Goal: Contribute content: Add original content to the website for others to see

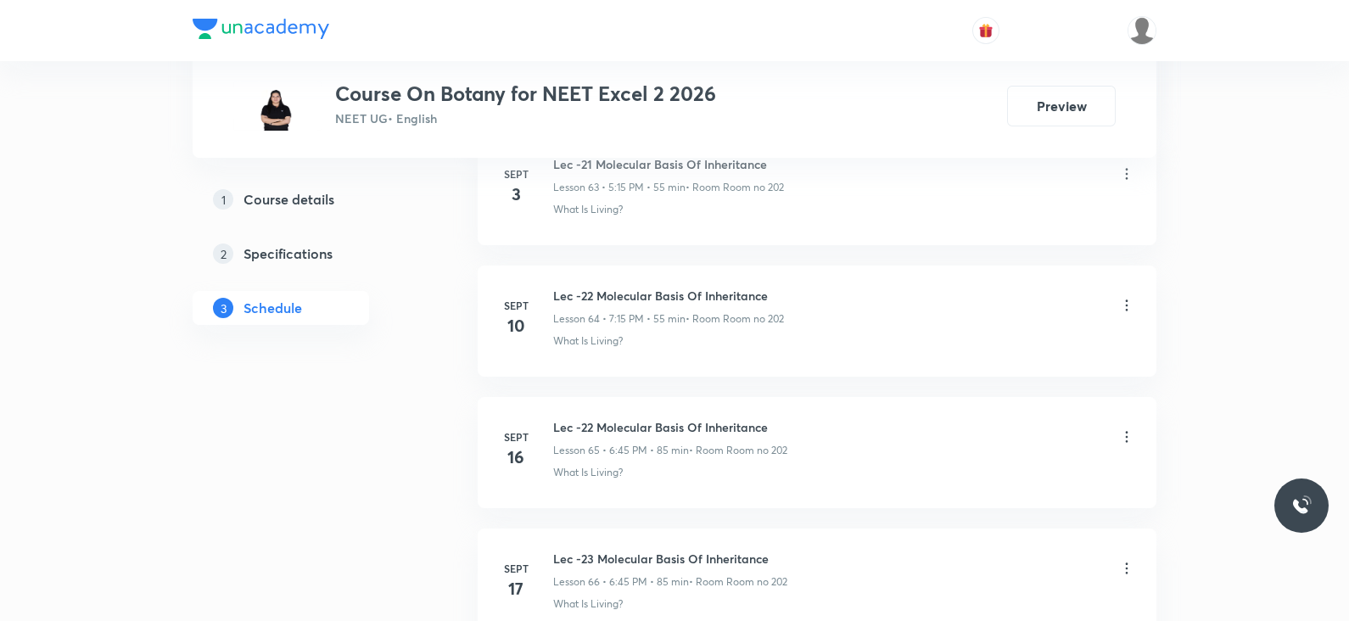
scroll to position [10052, 0]
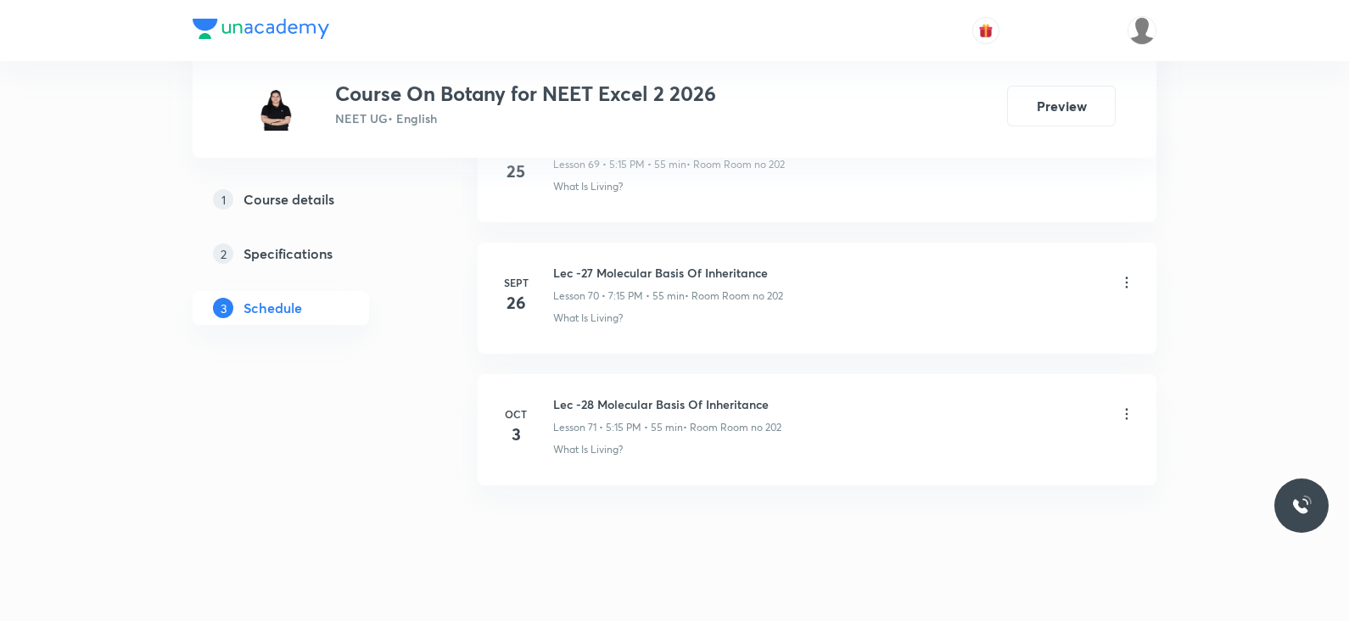
click at [639, 395] on h6 "Lec -28 Molecular Basis Of Inheritance" at bounding box center [667, 404] width 228 height 18
copy h6 "Lec -28 Molecular Basis Of Inheritance"
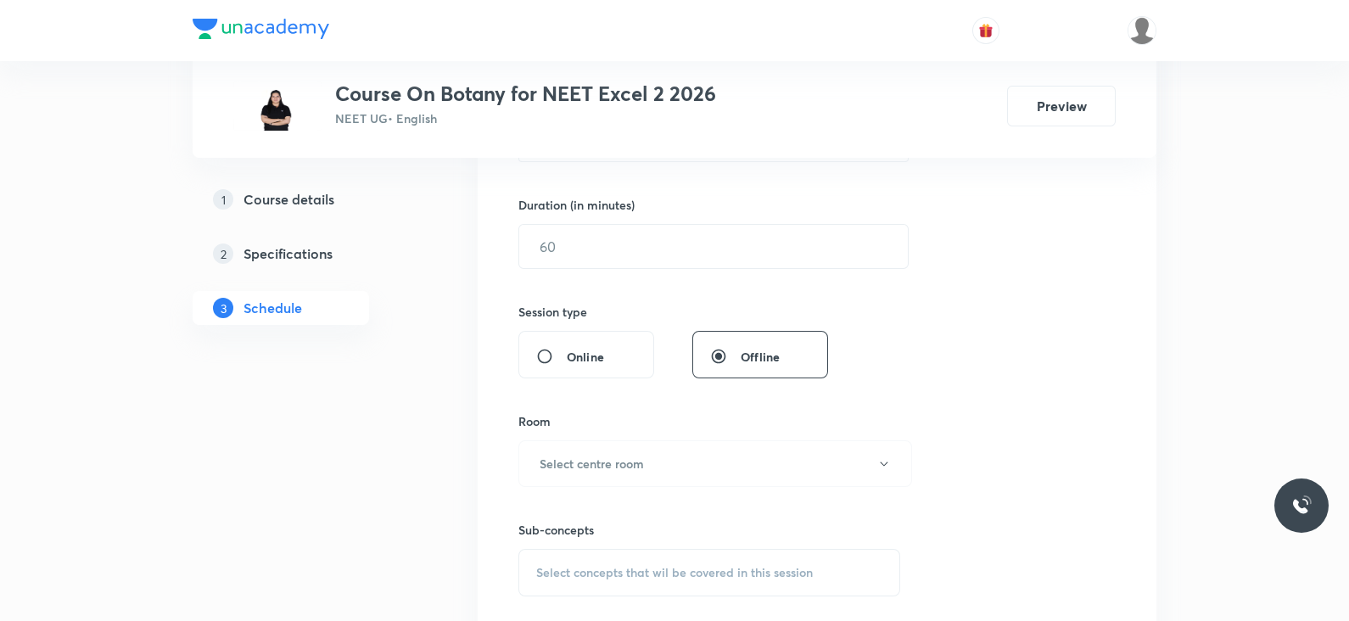
scroll to position [0, 0]
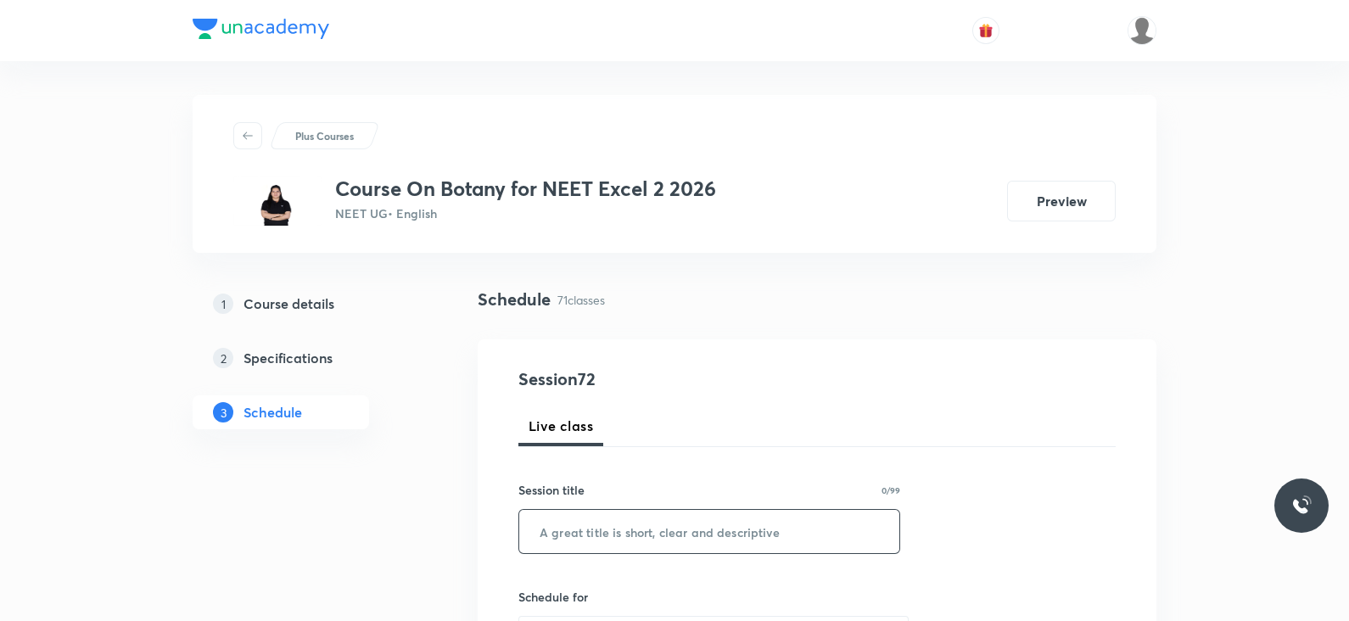
click at [738, 533] on input "text" at bounding box center [709, 531] width 380 height 43
paste input "Lec -28 Molecular Basis Of Inheritance"
click at [585, 529] on input "Lec -28 Molecular Basis Of Inheritance" at bounding box center [709, 531] width 380 height 43
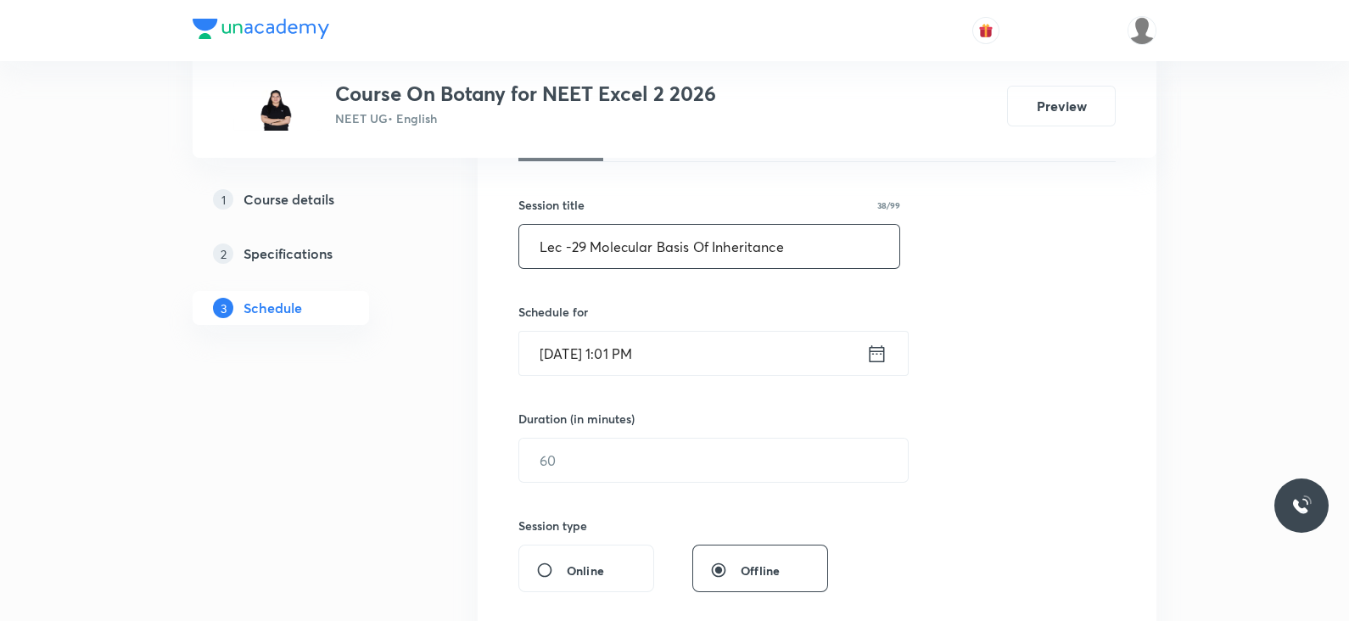
scroll to position [286, 0]
type input "Lec -29 Molecular Basis Of Inheritance"
click at [887, 352] on icon at bounding box center [876, 353] width 21 height 24
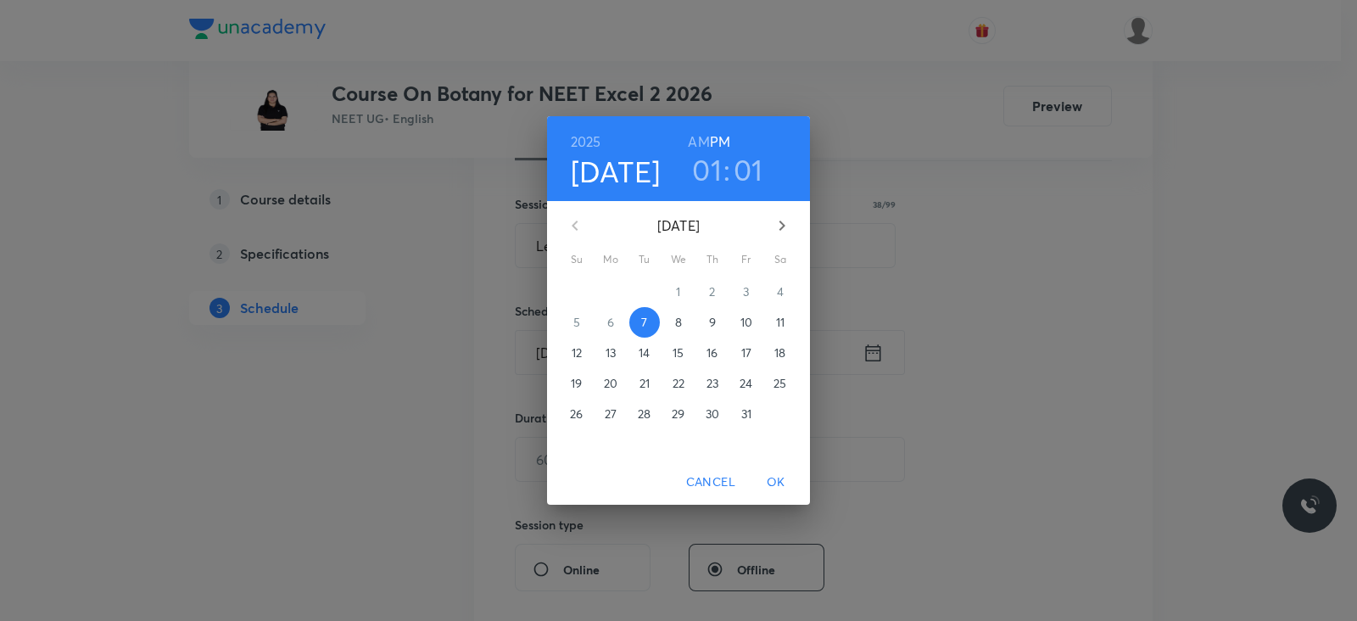
click at [717, 167] on h3 "01" at bounding box center [707, 170] width 30 height 36
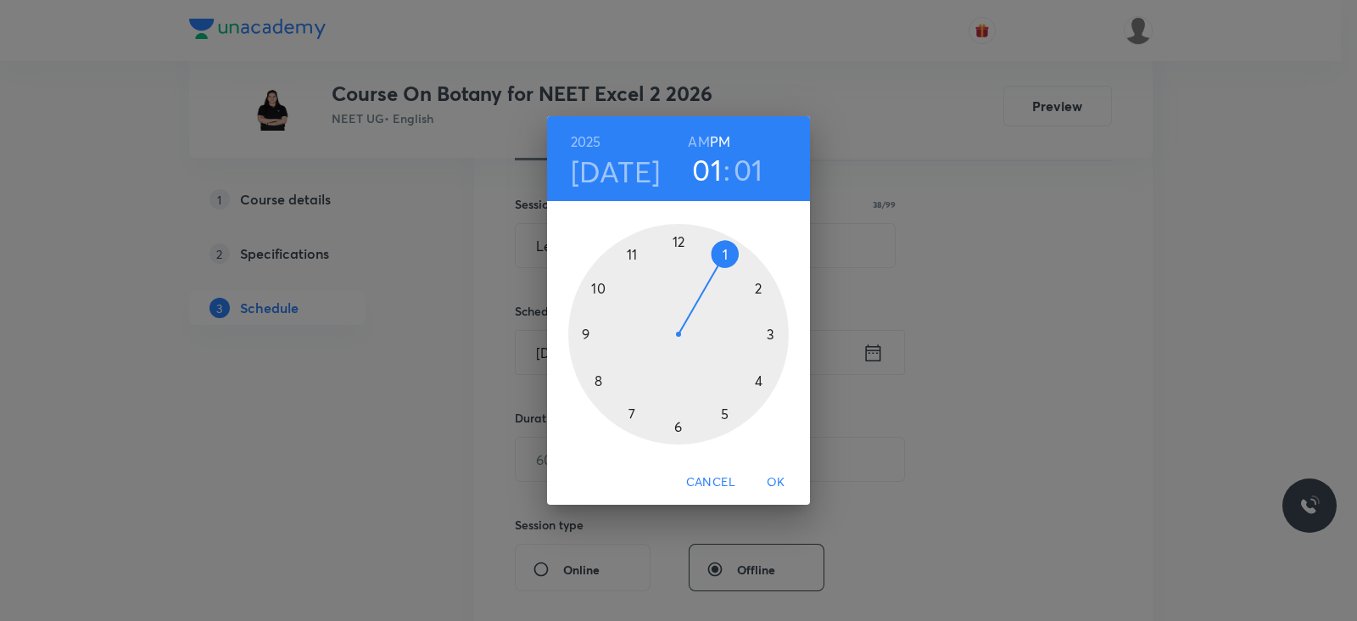
click at [725, 413] on div at bounding box center [678, 334] width 221 height 221
click at [777, 336] on div at bounding box center [678, 334] width 221 height 221
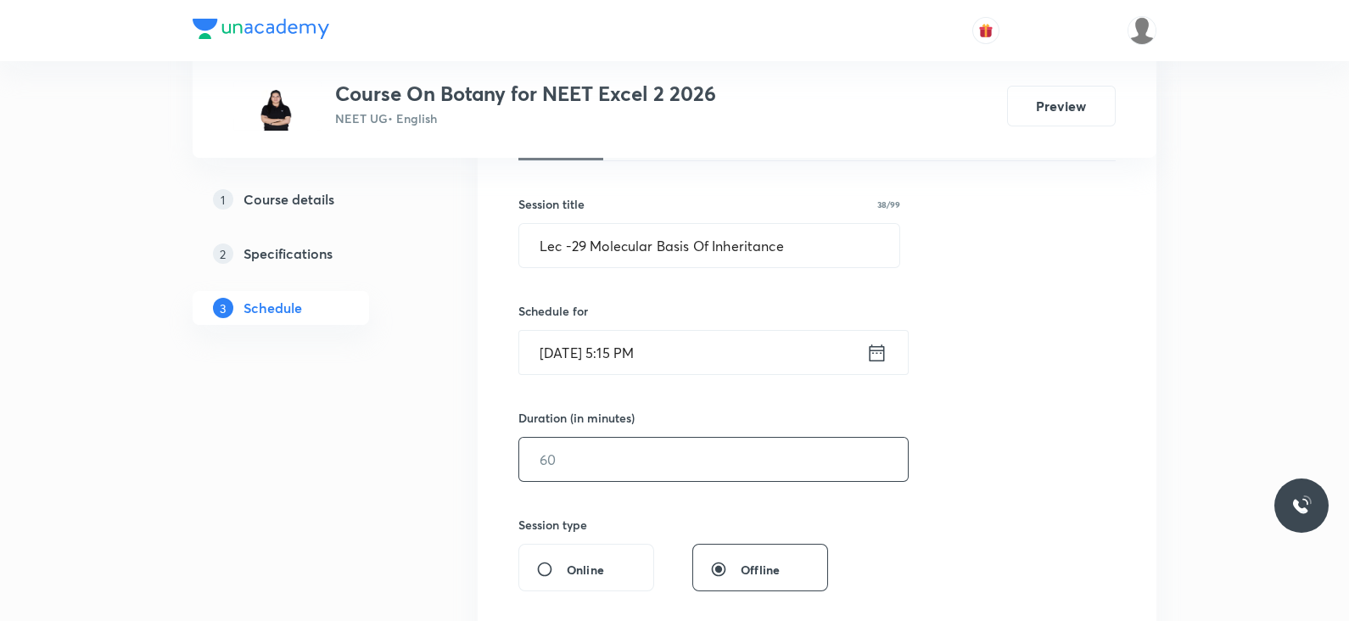
click at [635, 468] on input "text" at bounding box center [713, 459] width 389 height 43
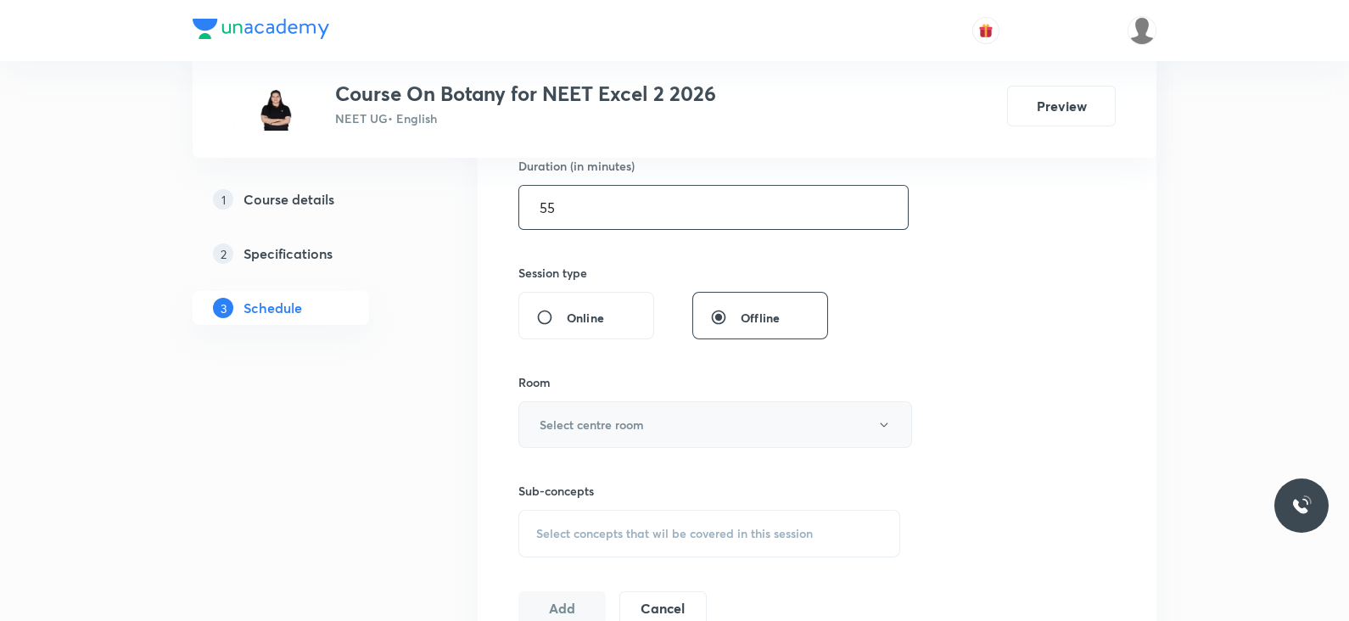
scroll to position [539, 0]
type input "55"
click at [596, 423] on h6 "Select centre room" at bounding box center [592, 424] width 104 height 18
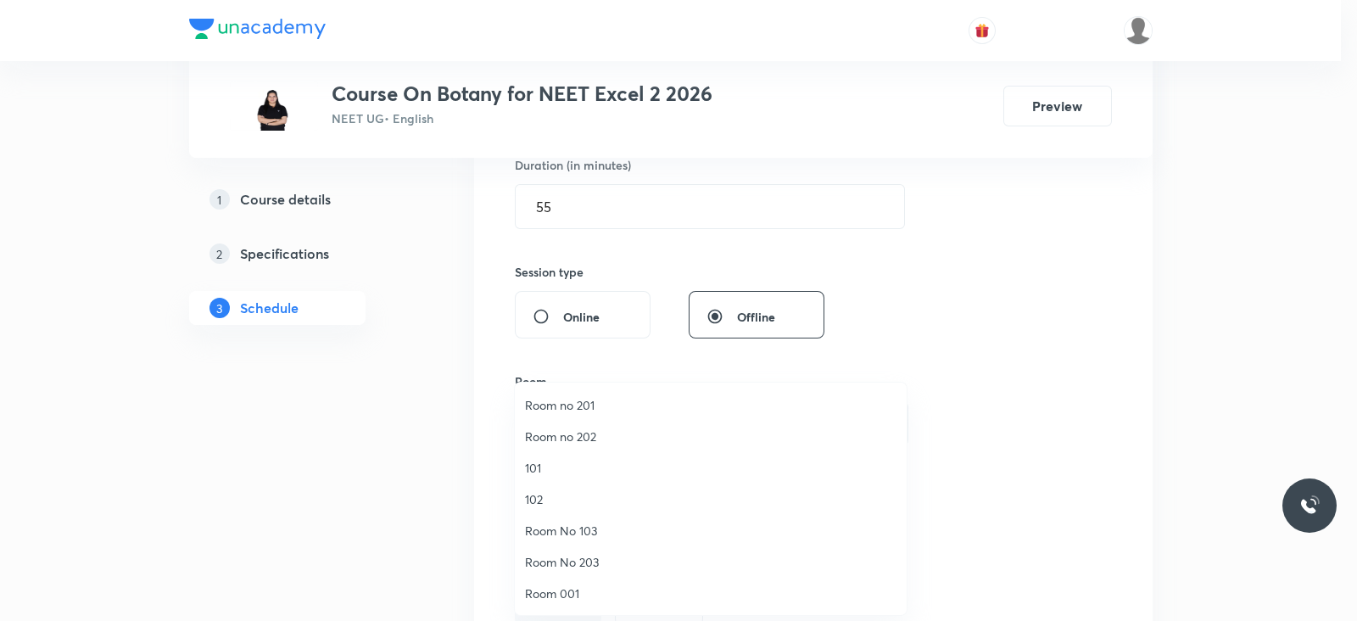
click at [596, 439] on span "Room no 202" at bounding box center [711, 437] width 372 height 18
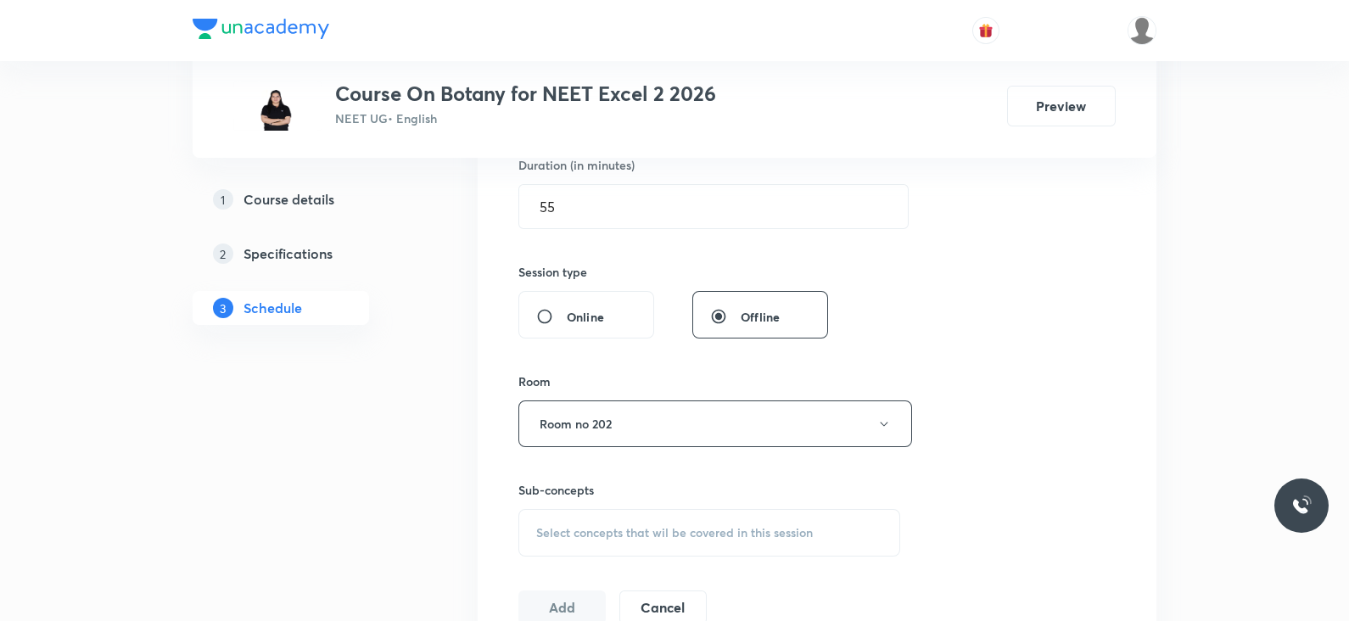
click at [734, 536] on span "Select concepts that wil be covered in this session" at bounding box center [674, 533] width 277 height 14
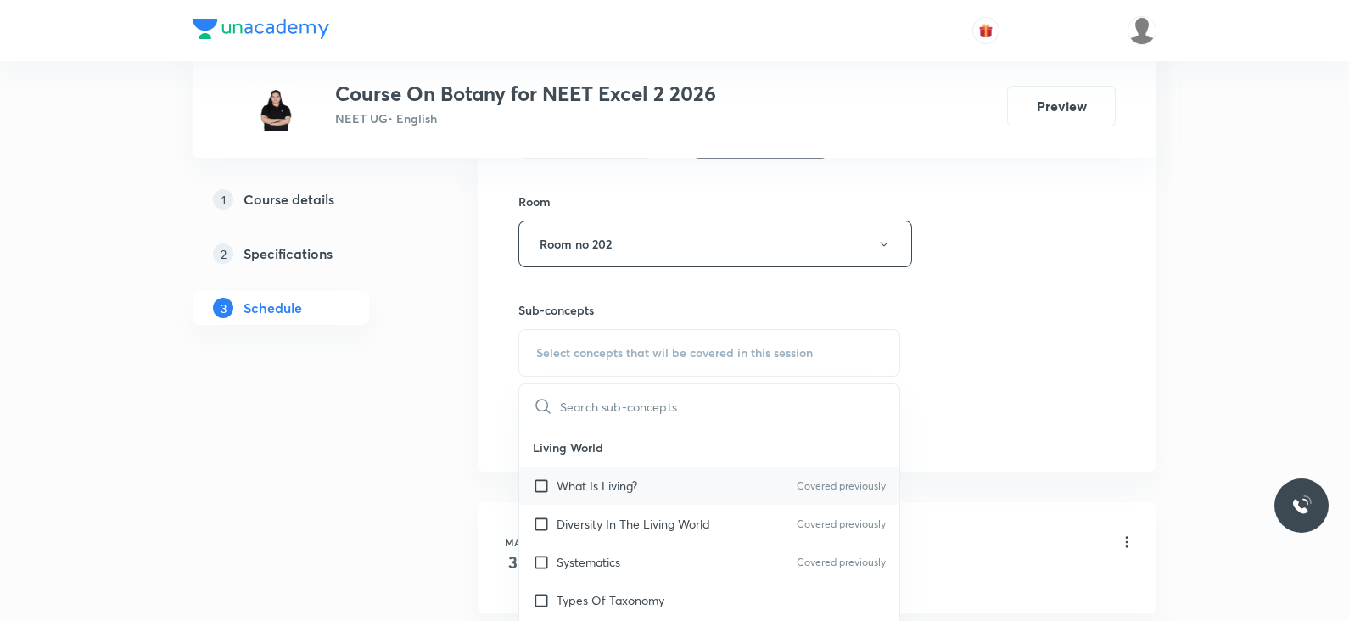
scroll to position [720, 0]
click at [667, 473] on div "What Is Living? Covered previously" at bounding box center [709, 484] width 380 height 38
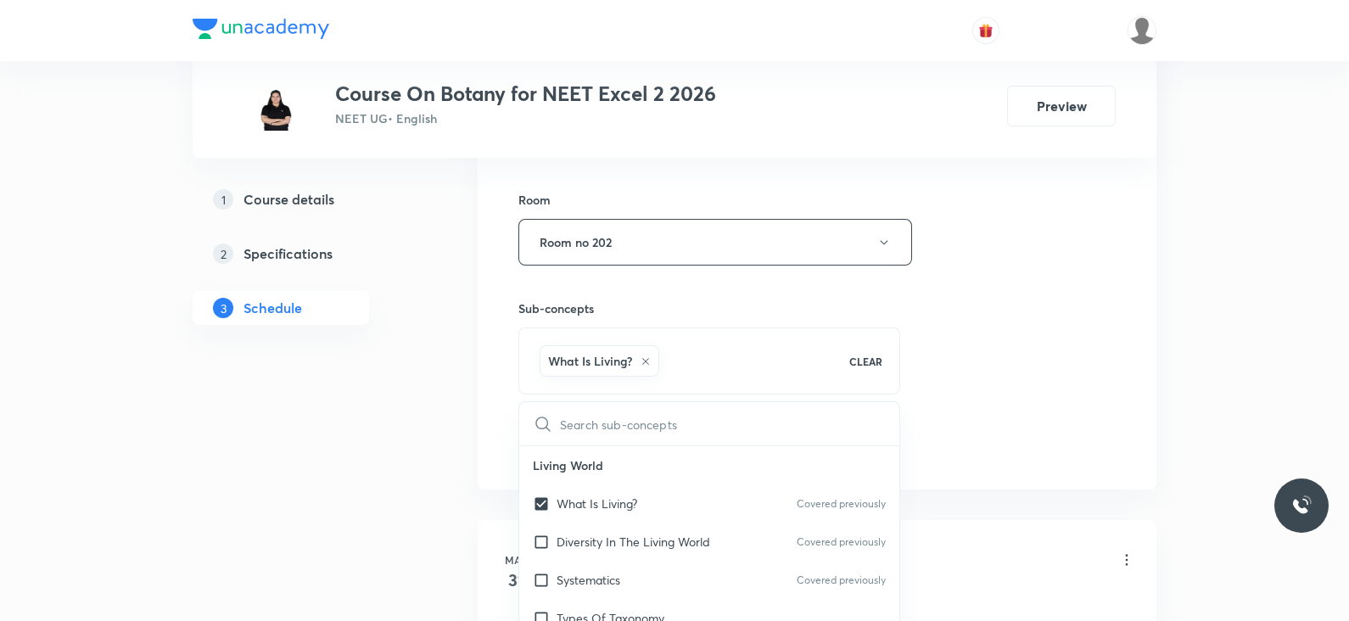
click at [1100, 309] on div "Session 72 Live class Session title 38/99 Lec -29 Molecular Basis Of Inheritanc…" at bounding box center [816, 54] width 597 height 816
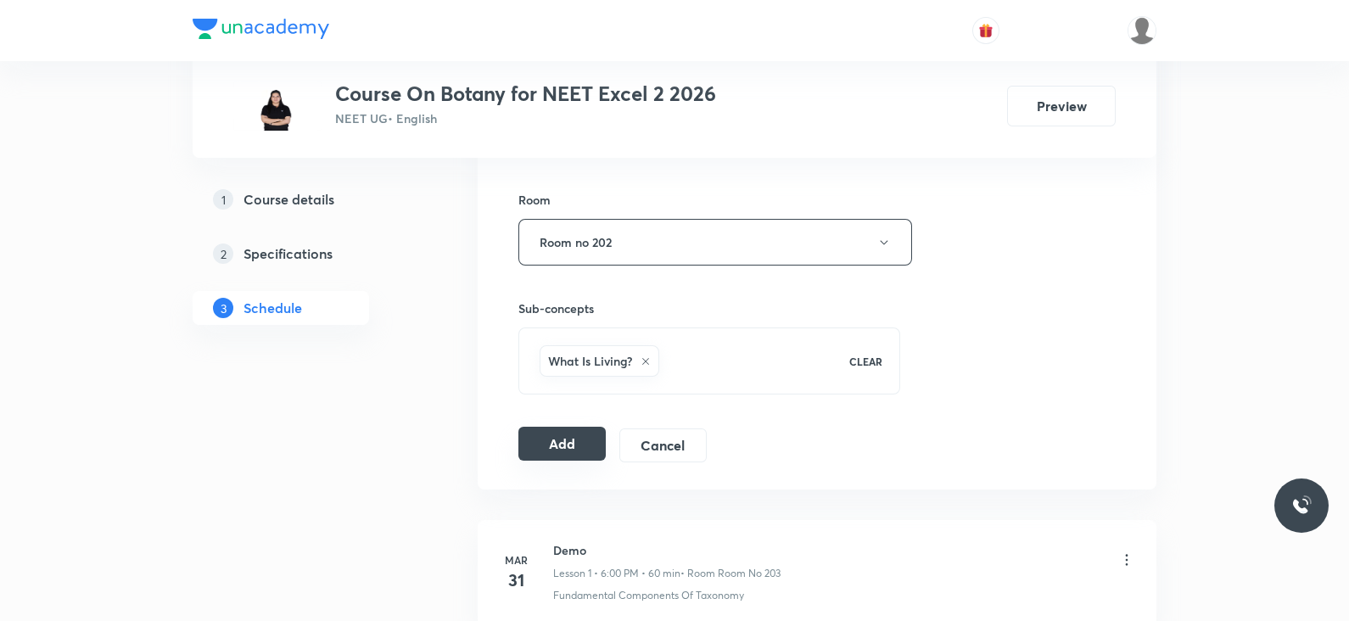
click at [542, 440] on button "Add" at bounding box center [561, 444] width 87 height 34
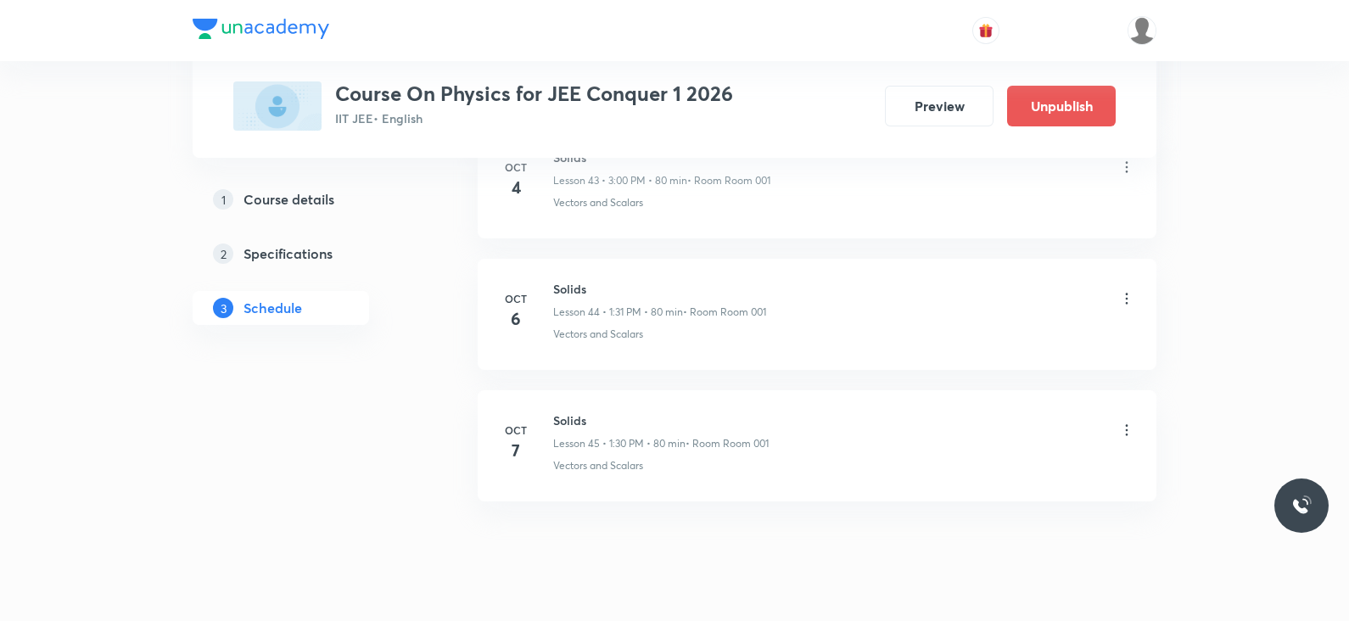
scroll to position [6641, 0]
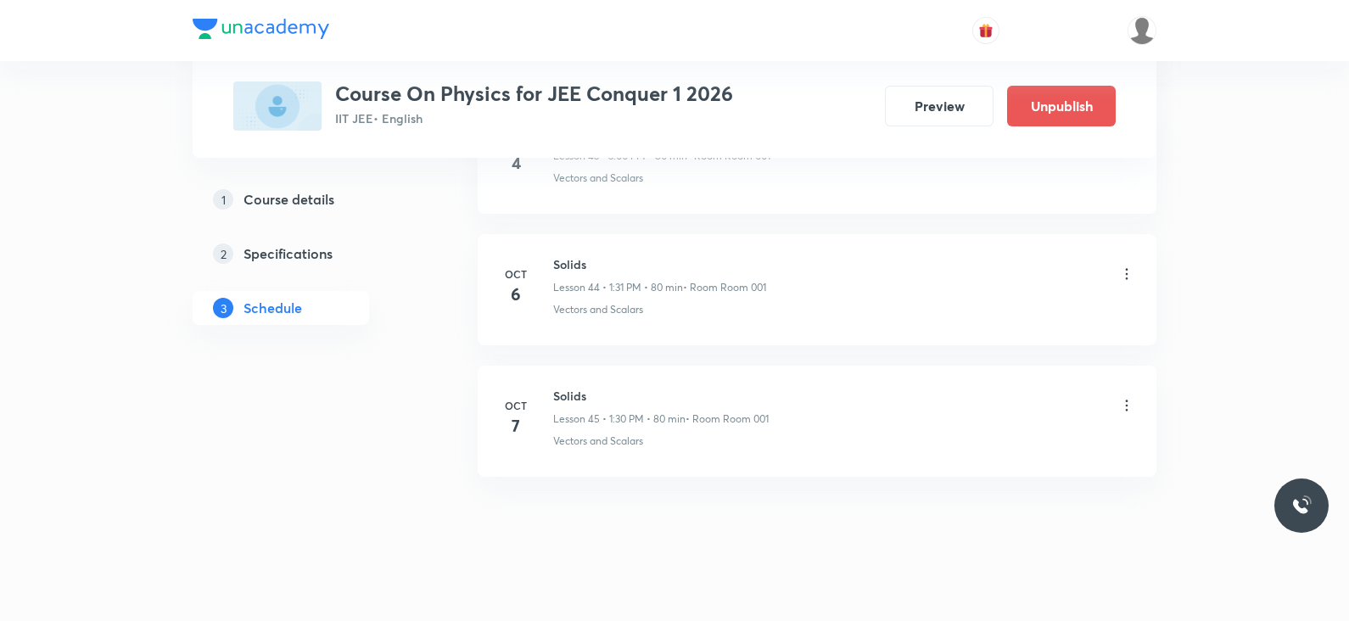
click at [581, 387] on h6 "Solids" at bounding box center [660, 396] width 215 height 18
copy h6 "Solids"
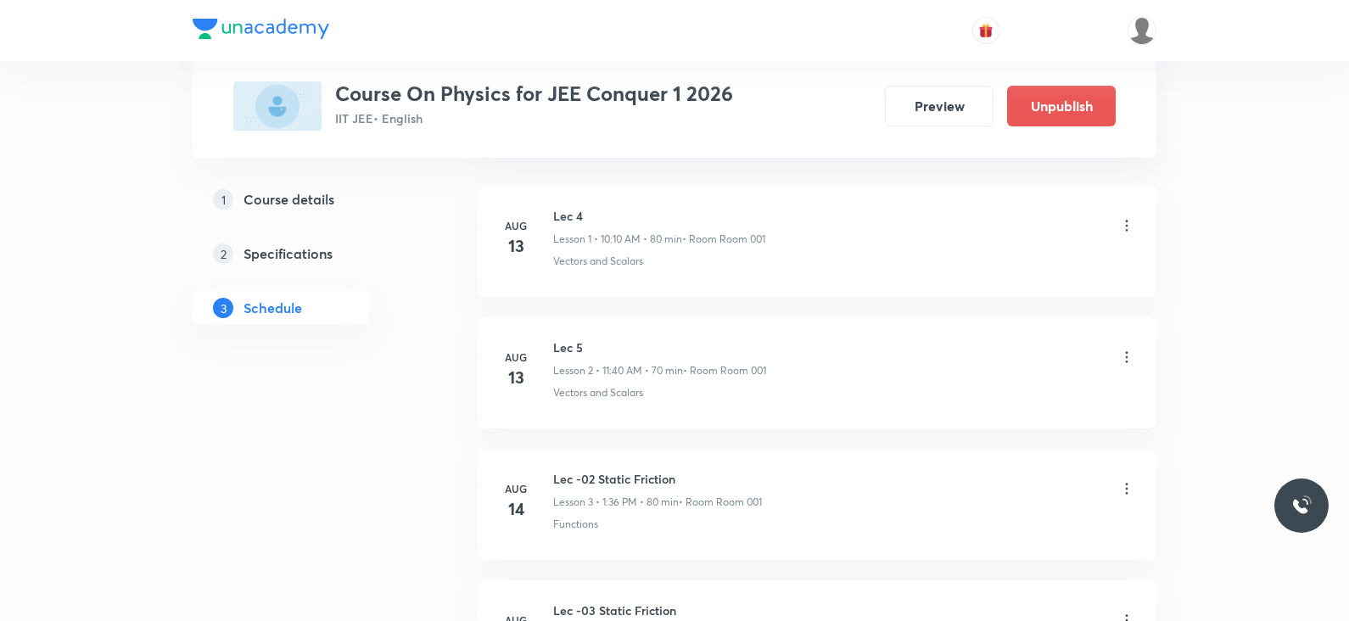
scroll to position [899, 0]
